Goal: Task Accomplishment & Management: Use online tool/utility

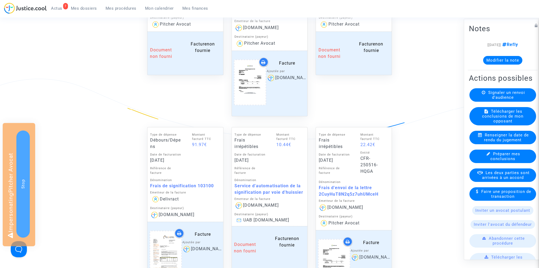
scroll to position [437, 0]
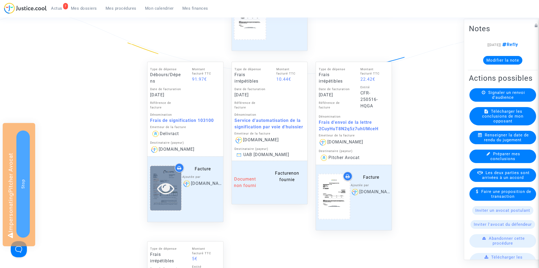
click at [165, 190] on icon at bounding box center [165, 187] width 17 height 17
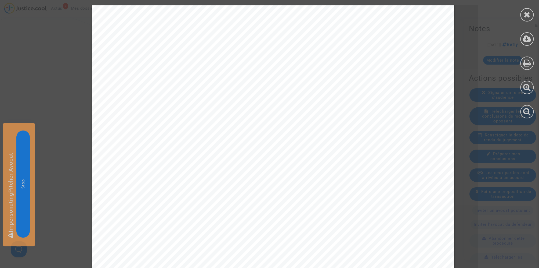
scroll to position [253, 0]
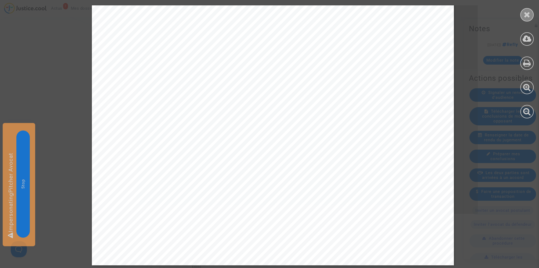
click at [525, 15] on icon at bounding box center [527, 14] width 7 height 8
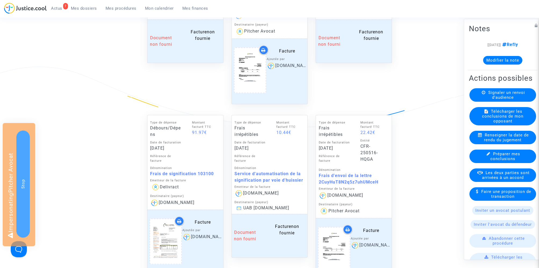
scroll to position [345, 0]
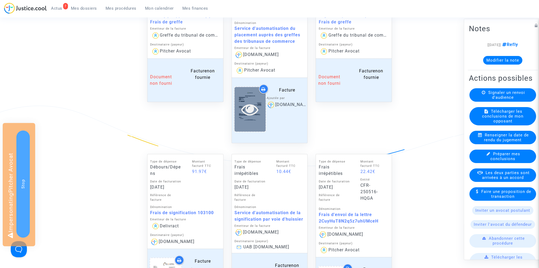
click at [243, 112] on icon at bounding box center [249, 109] width 17 height 17
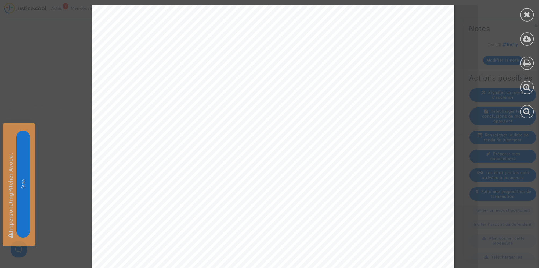
scroll to position [166, 0]
click at [527, 16] on icon at bounding box center [527, 14] width 7 height 8
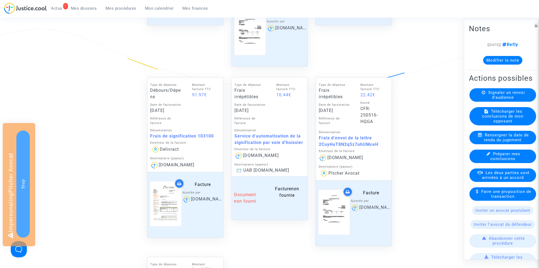
scroll to position [417, 0]
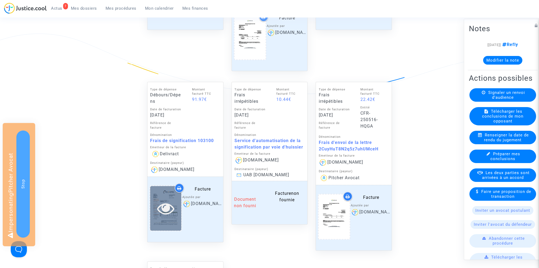
click at [162, 205] on icon at bounding box center [165, 207] width 17 height 17
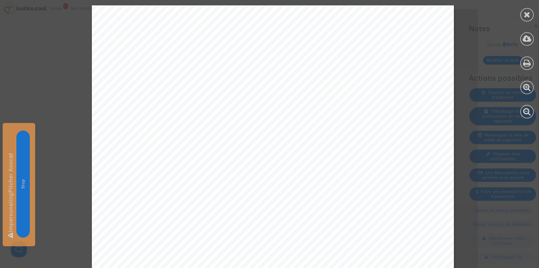
scroll to position [0, 0]
click at [531, 13] on div at bounding box center [527, 14] width 13 height 13
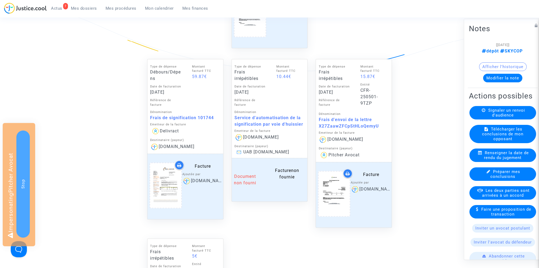
scroll to position [473, 0]
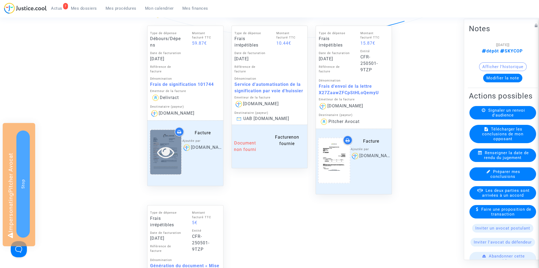
click at [170, 153] on icon at bounding box center [165, 151] width 17 height 17
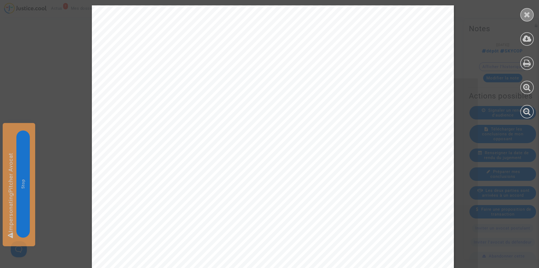
click at [525, 13] on icon at bounding box center [527, 14] width 7 height 8
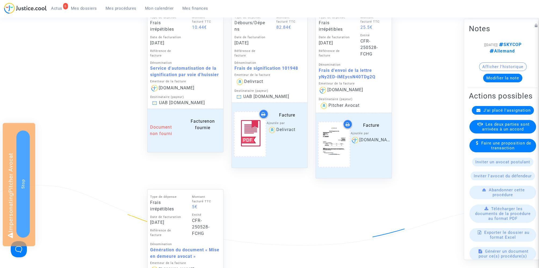
scroll to position [264, 0]
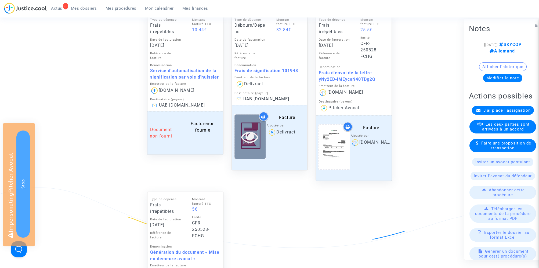
click at [252, 139] on icon at bounding box center [249, 136] width 17 height 17
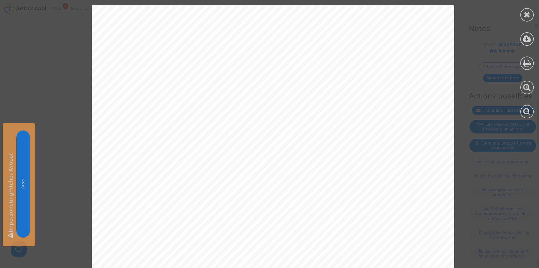
scroll to position [671, 0]
click at [533, 16] on div at bounding box center [527, 14] width 13 height 13
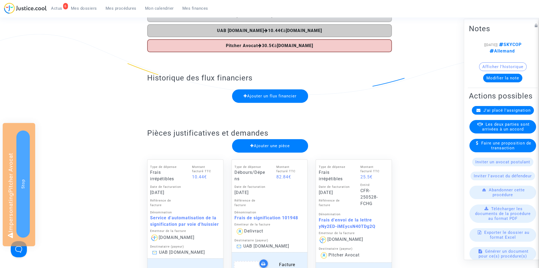
scroll to position [0, 0]
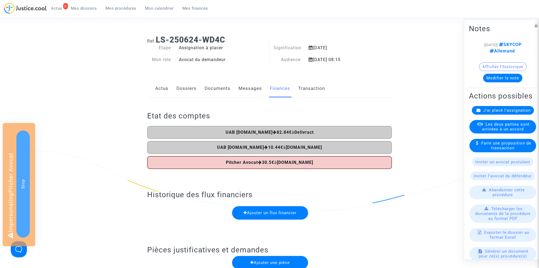
click at [221, 88] on link "Documents" at bounding box center [218, 89] width 26 height 18
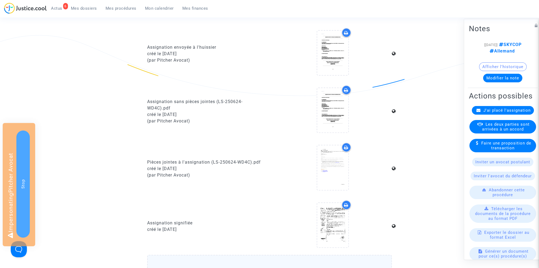
scroll to position [145, 0]
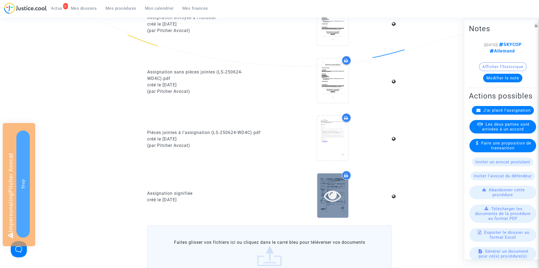
click at [333, 198] on icon at bounding box center [332, 195] width 17 height 17
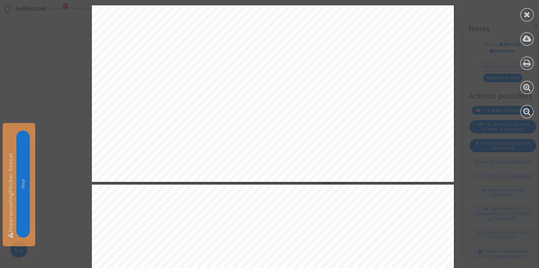
scroll to position [4028, 0]
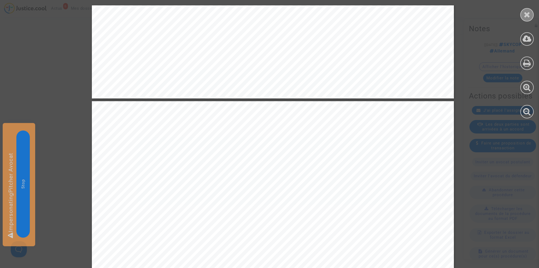
click at [529, 17] on icon at bounding box center [527, 14] width 7 height 8
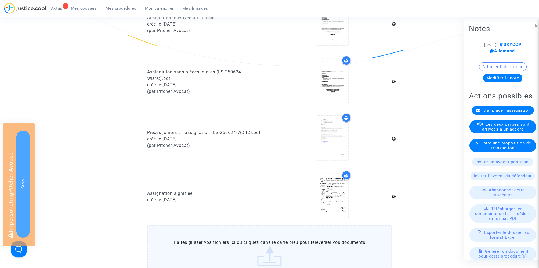
scroll to position [0, 0]
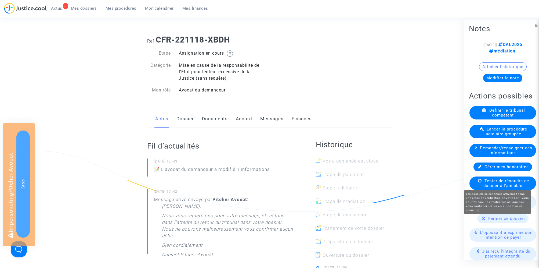
click at [504, 179] on span "Tenter de résoudre ce dossier à l'amiable" at bounding box center [507, 183] width 46 height 10
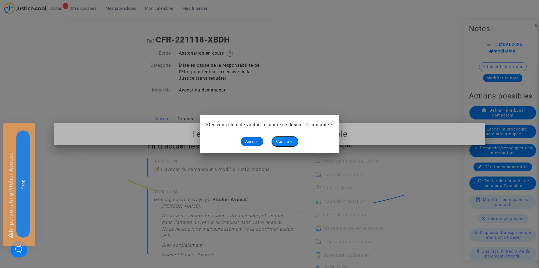
click at [288, 144] on button "Confirmer" at bounding box center [285, 142] width 26 height 10
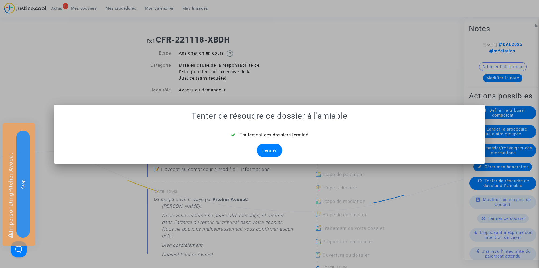
click at [265, 152] on div "Fermer" at bounding box center [270, 149] width 26 height 13
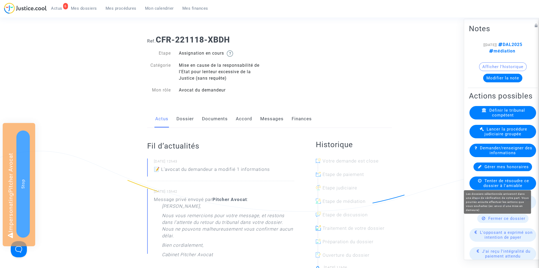
click at [510, 181] on span "Tenter de résoudre ce dossier à l'amiable" at bounding box center [507, 183] width 46 height 10
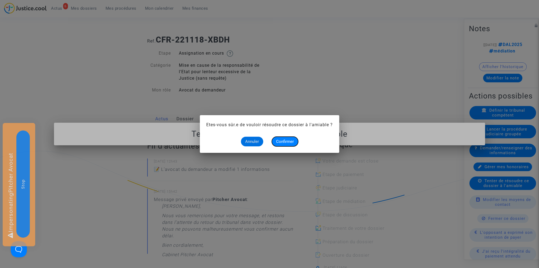
click at [290, 140] on span "Confirmer" at bounding box center [285, 141] width 18 height 5
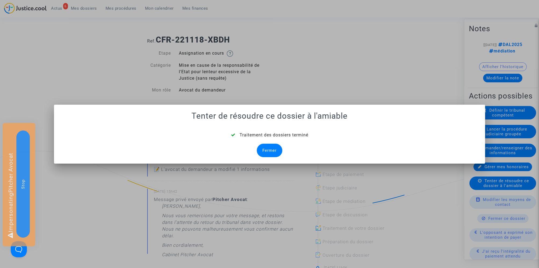
click at [272, 153] on div "Fermer" at bounding box center [270, 149] width 26 height 13
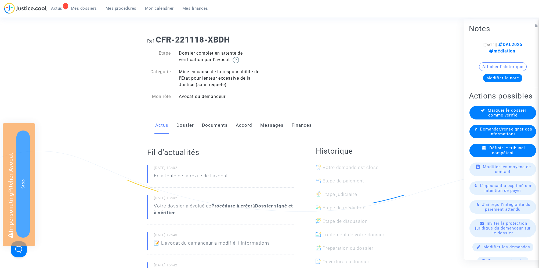
drag, startPoint x: 156, startPoint y: 40, endPoint x: 299, endPoint y: 44, distance: 142.8
click at [300, 43] on h1 "Ref. CFR-221118-XBDH" at bounding box center [269, 40] width 245 height 10
copy h1 "CFR-221118-XBDH"
